Goal: Check status: Check status

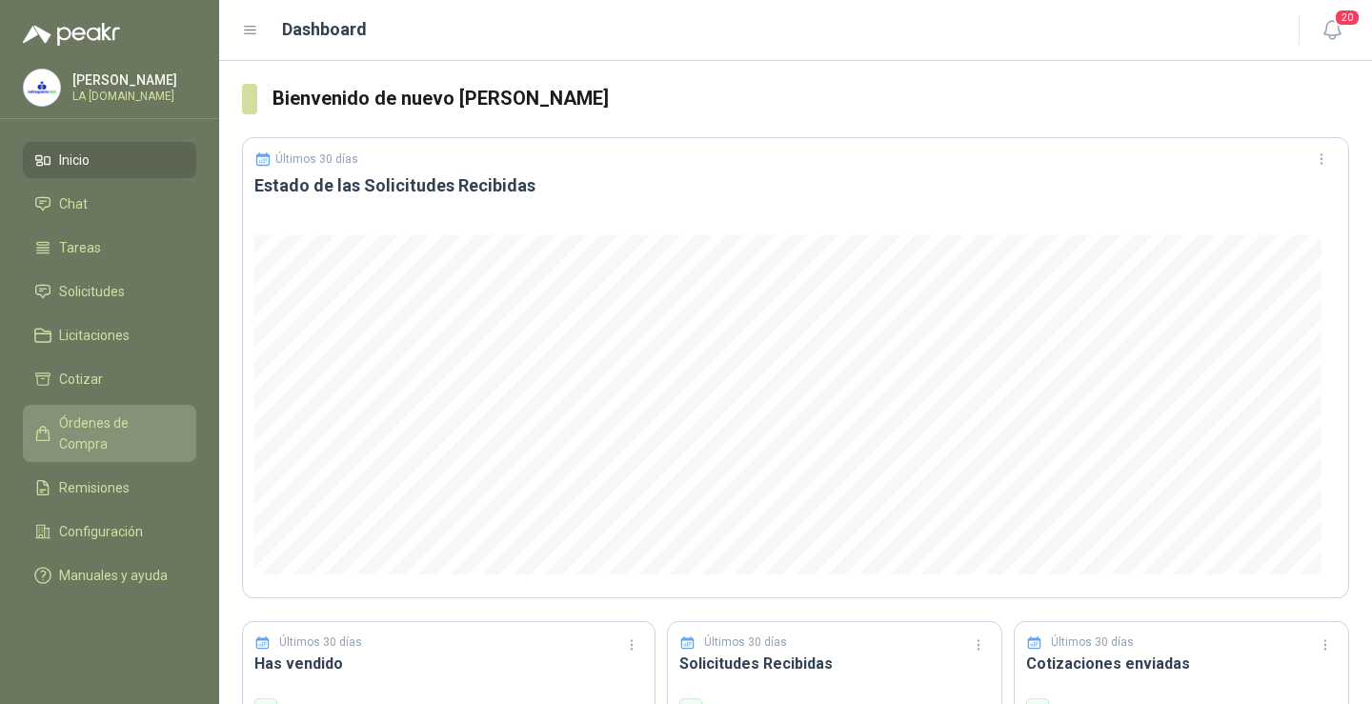
click at [137, 416] on span "Órdenes de Compra" at bounding box center [118, 433] width 119 height 42
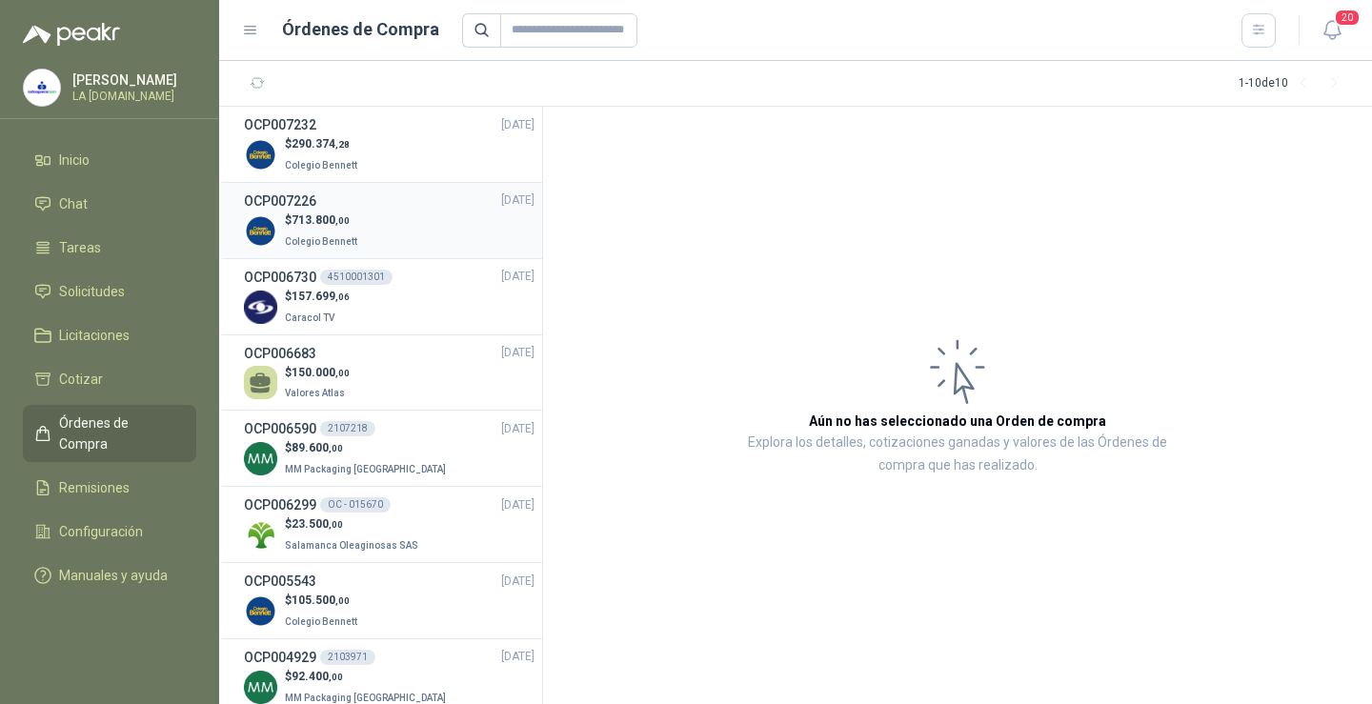
click at [357, 206] on div "OCP007226 05/09/25" at bounding box center [389, 200] width 291 height 21
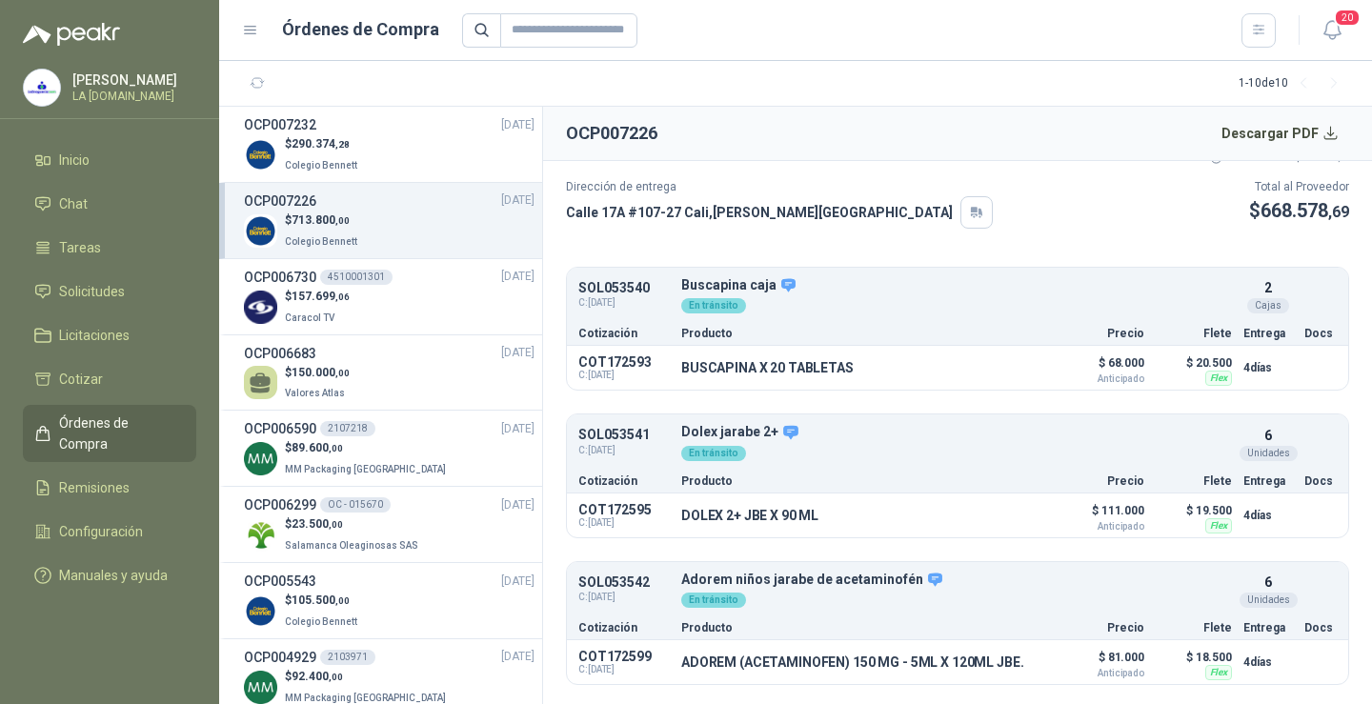
scroll to position [190, 0]
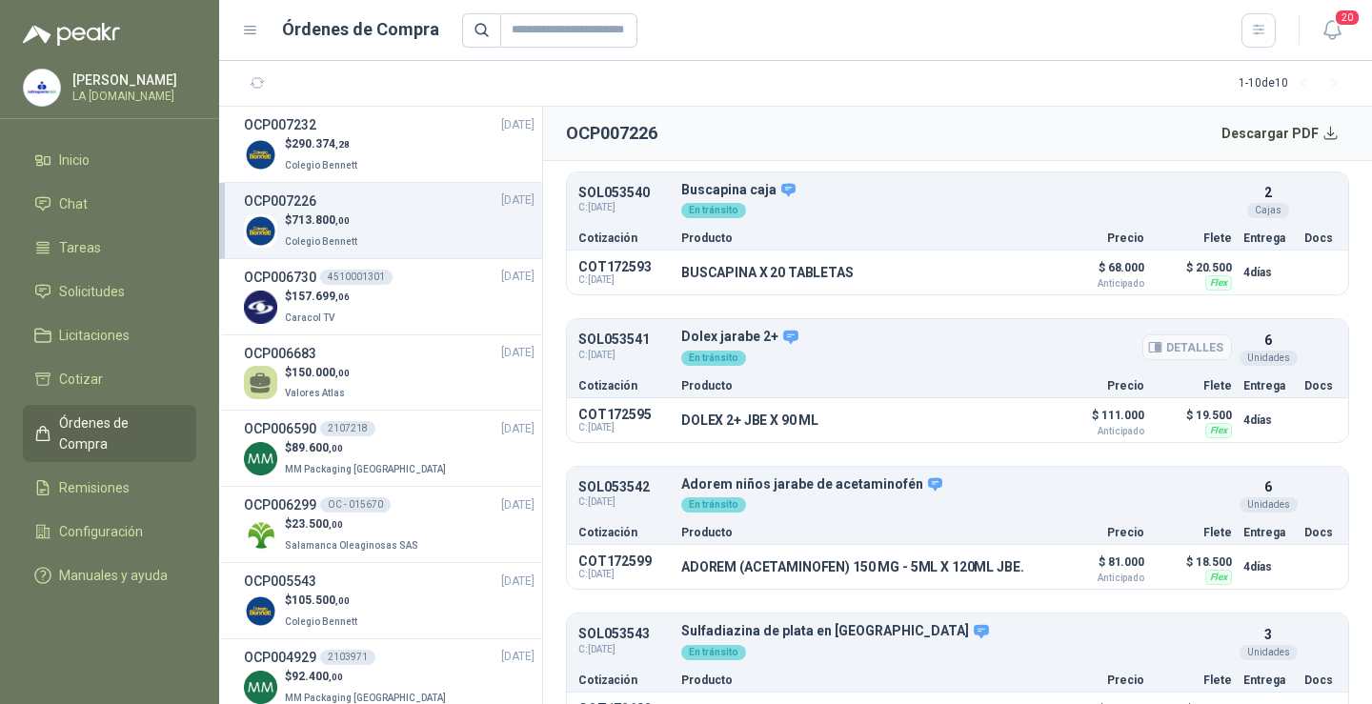
click at [952, 362] on div "En tránsito" at bounding box center [956, 356] width 551 height 21
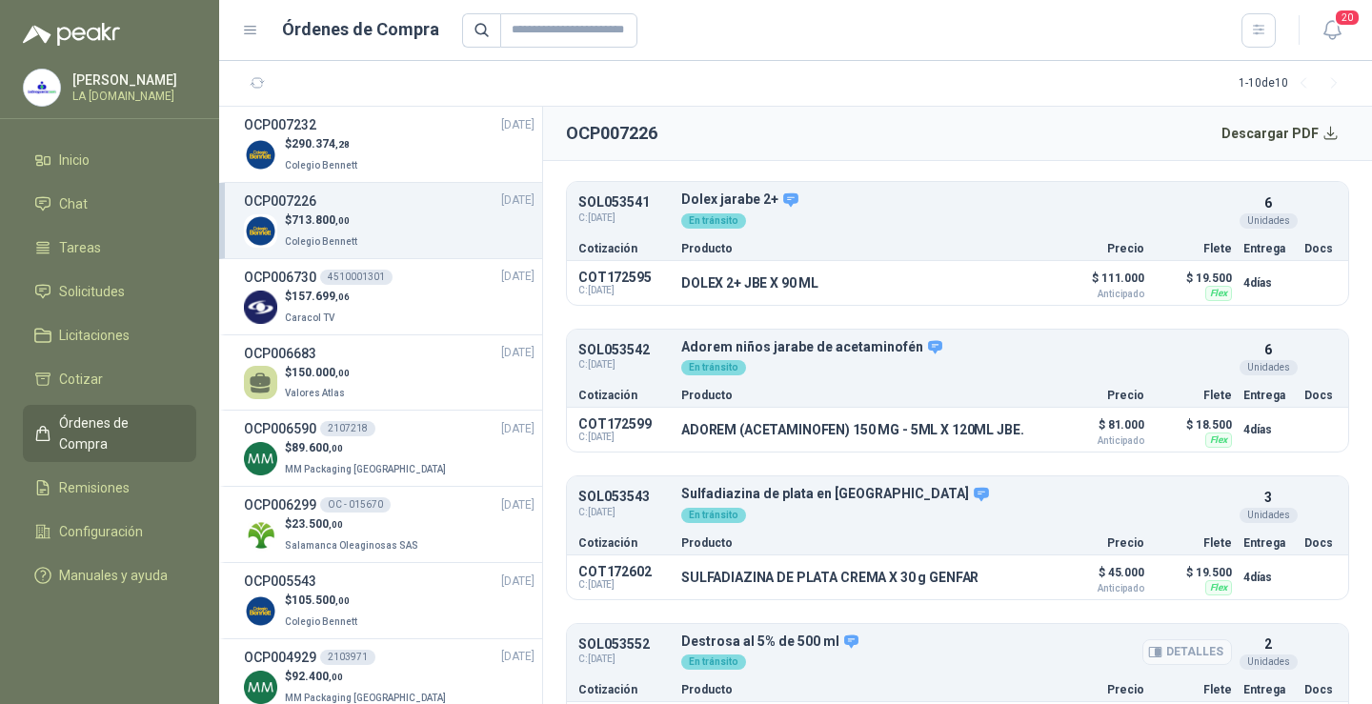
scroll to position [0, 0]
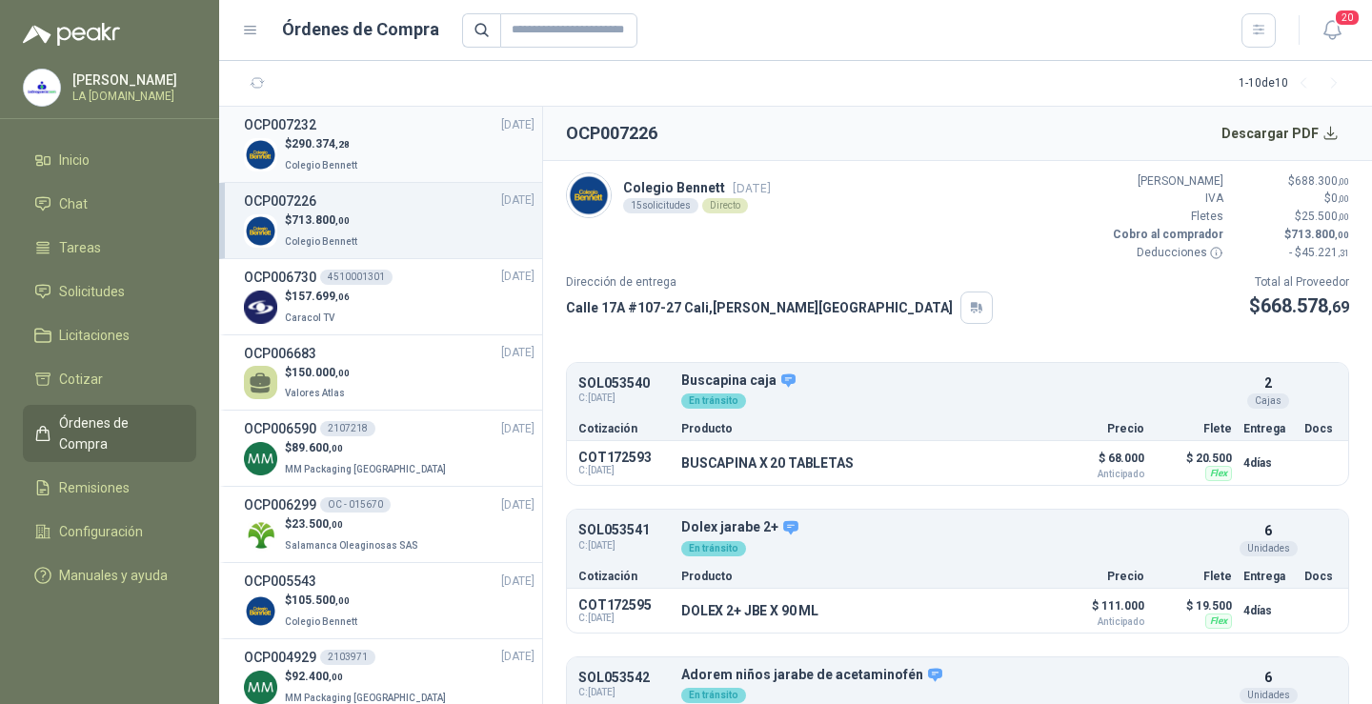
click at [348, 151] on p "$ 290.374 ,28" at bounding box center [323, 144] width 76 height 18
